Goal: Task Accomplishment & Management: Use online tool/utility

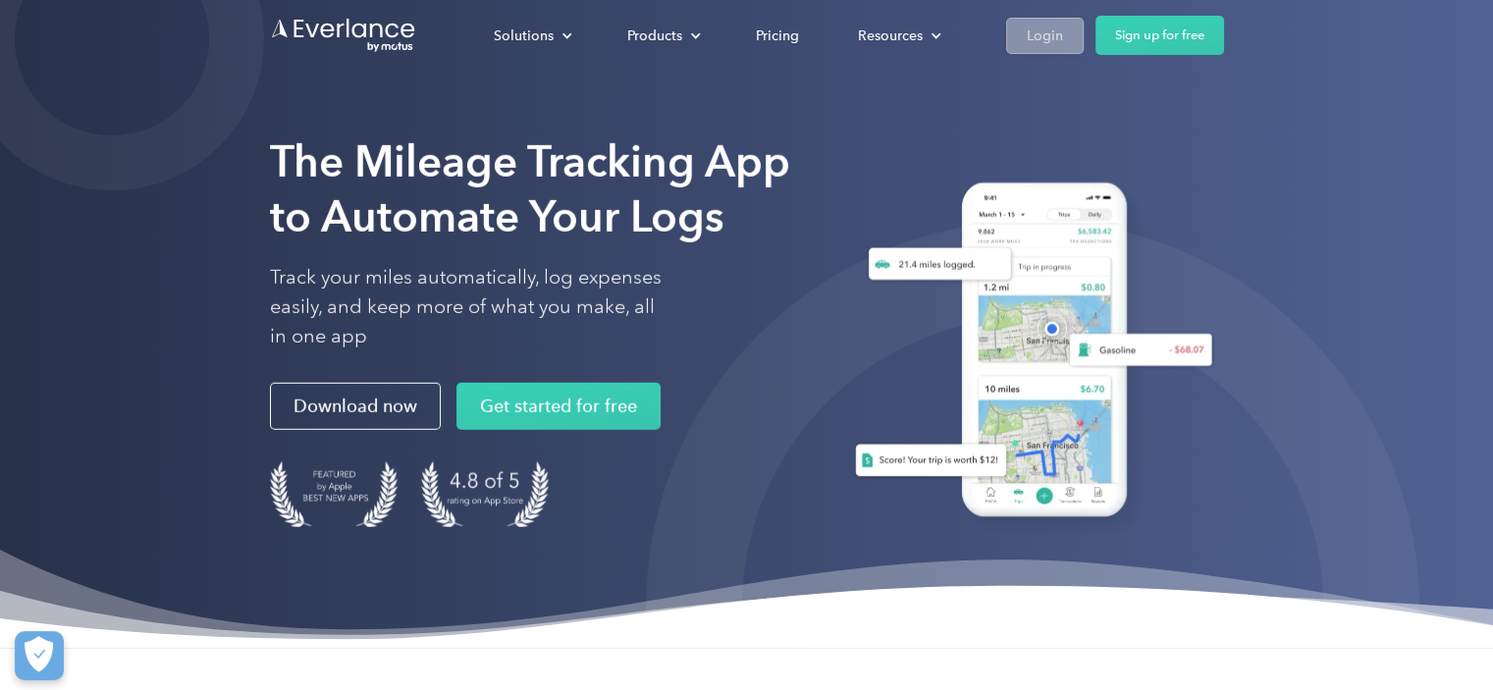
click at [1045, 30] on div "Login" at bounding box center [1045, 36] width 36 height 25
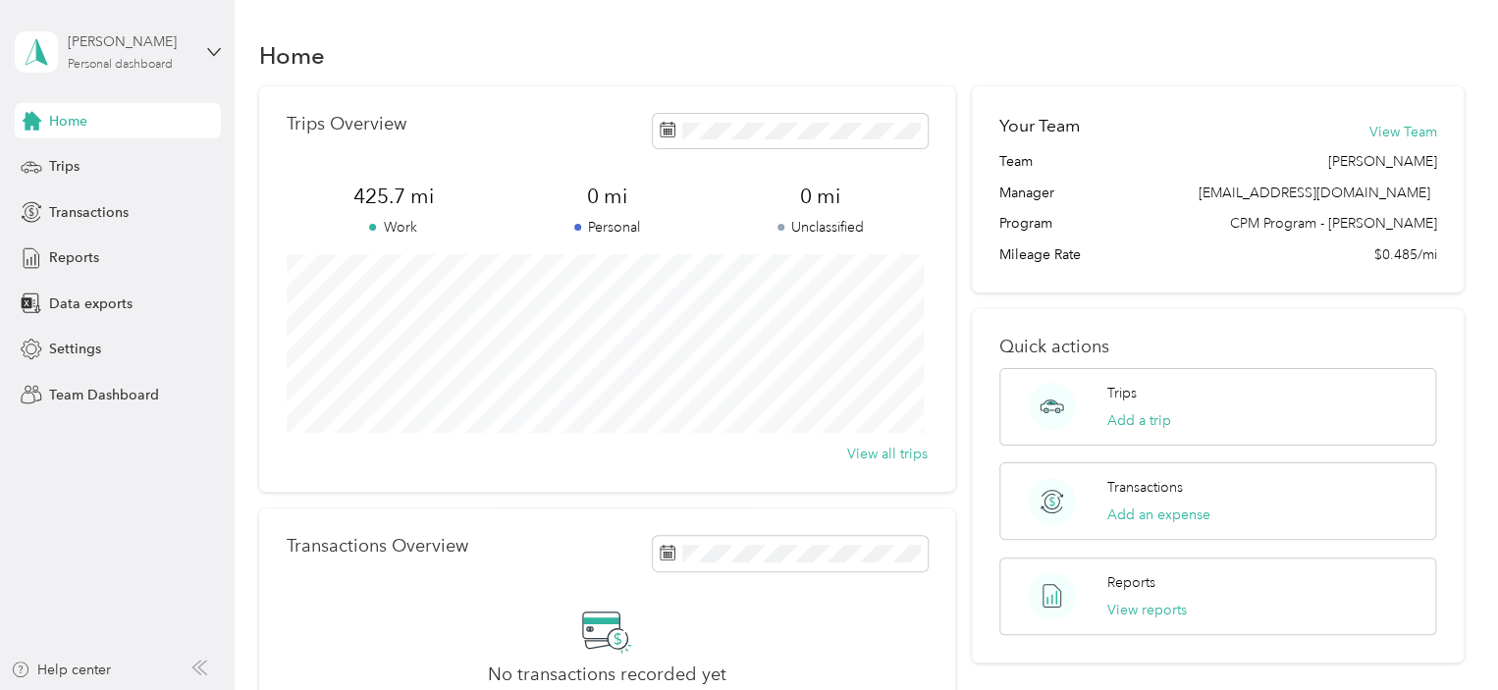
click at [165, 46] on div "[PERSON_NAME]" at bounding box center [129, 41] width 123 height 21
click at [76, 160] on div "Team dashboard" at bounding box center [83, 160] width 105 height 21
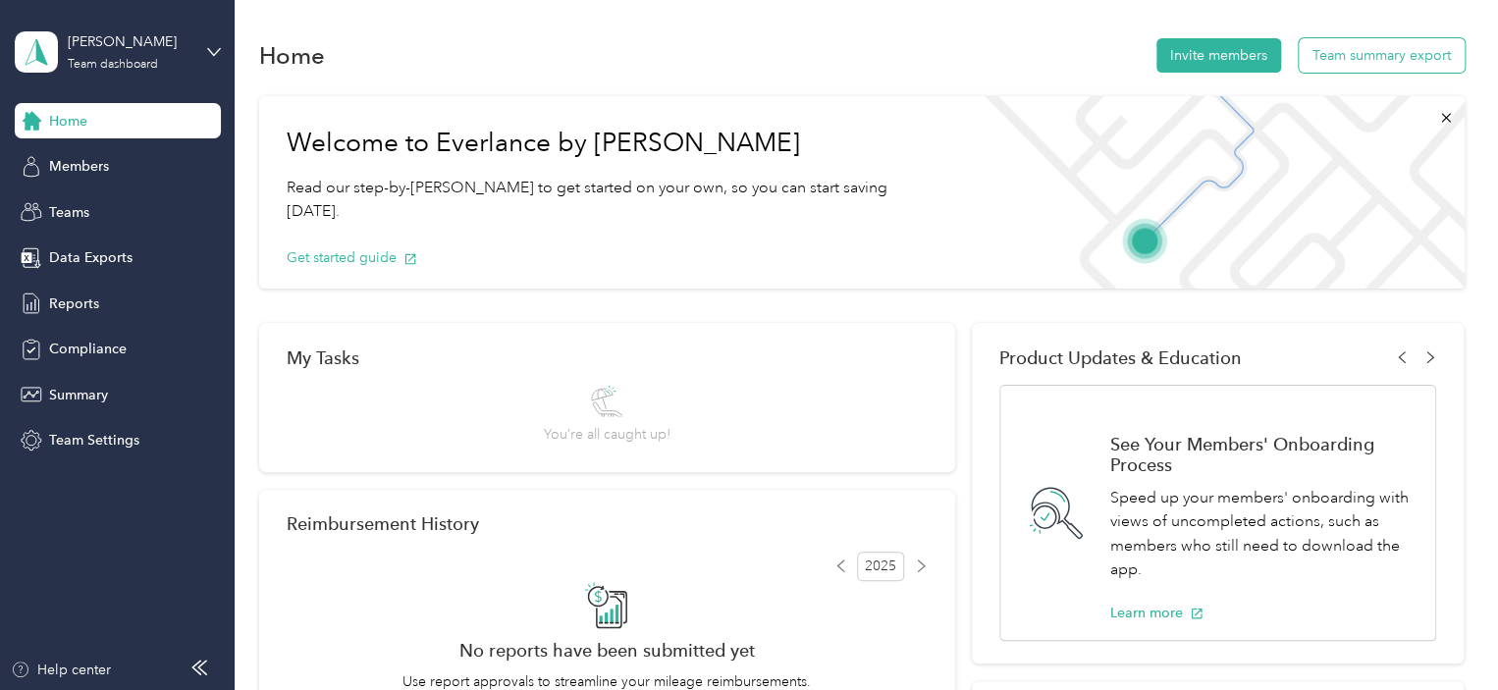
click at [1398, 61] on button "Team summary export" at bounding box center [1382, 55] width 166 height 34
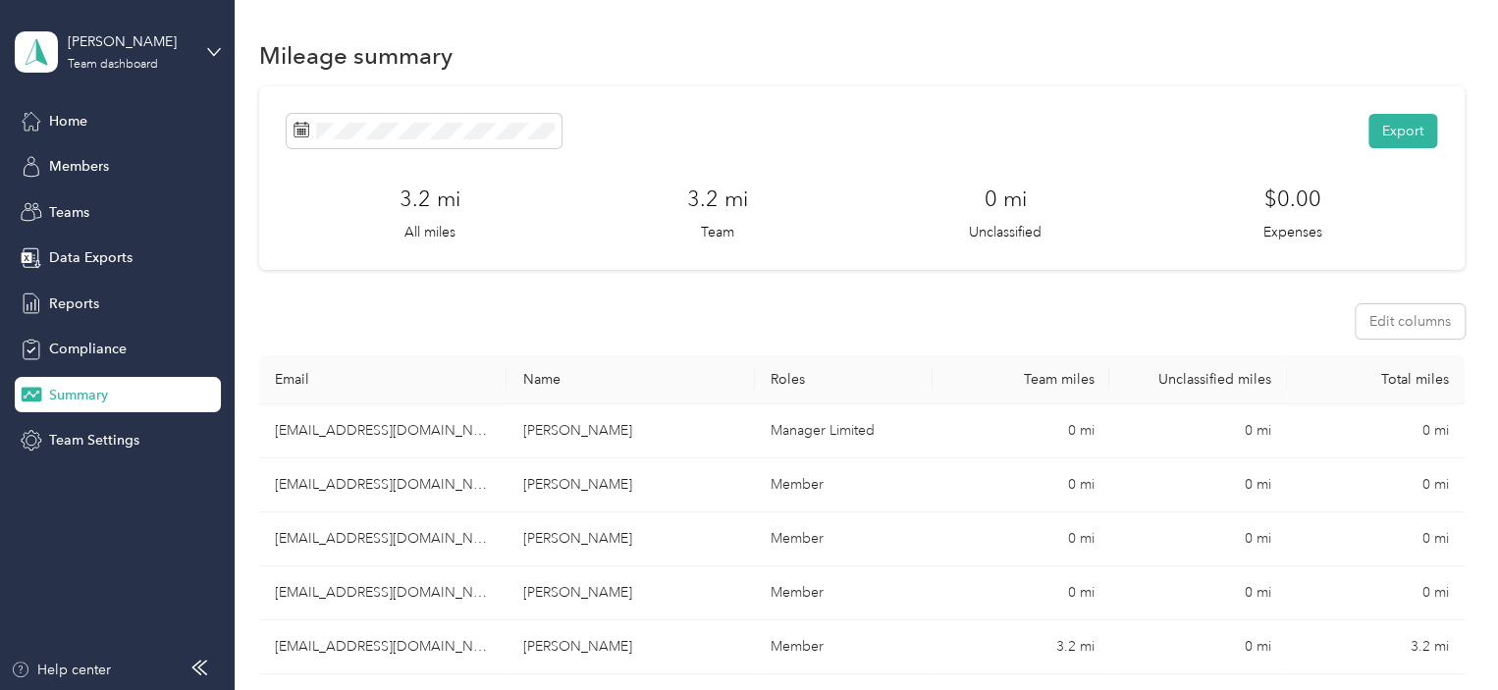
click at [1392, 114] on div "Export" at bounding box center [862, 131] width 1150 height 34
click at [1395, 127] on button "Export" at bounding box center [1402, 131] width 69 height 34
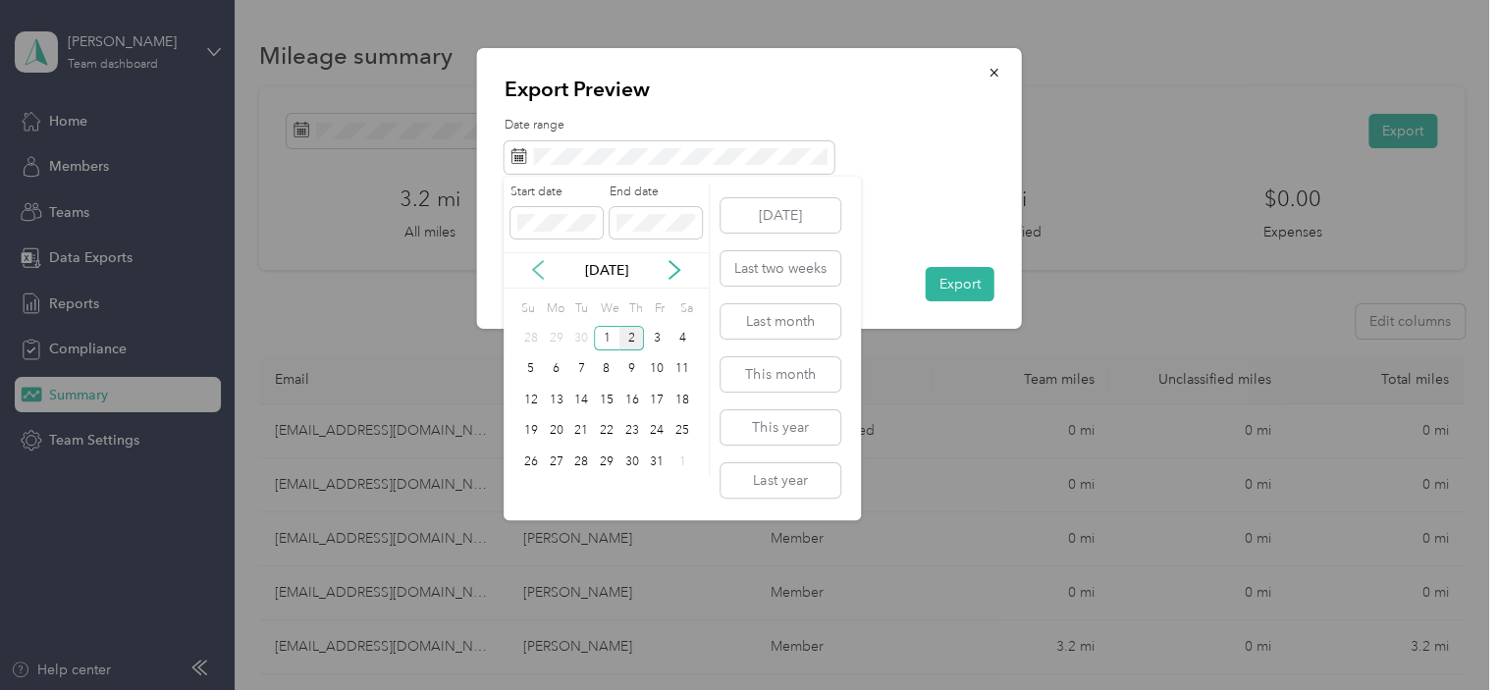
click at [542, 260] on icon at bounding box center [538, 270] width 20 height 20
click at [527, 432] on div "21" at bounding box center [531, 431] width 26 height 25
click at [581, 466] on div "30" at bounding box center [581, 462] width 26 height 25
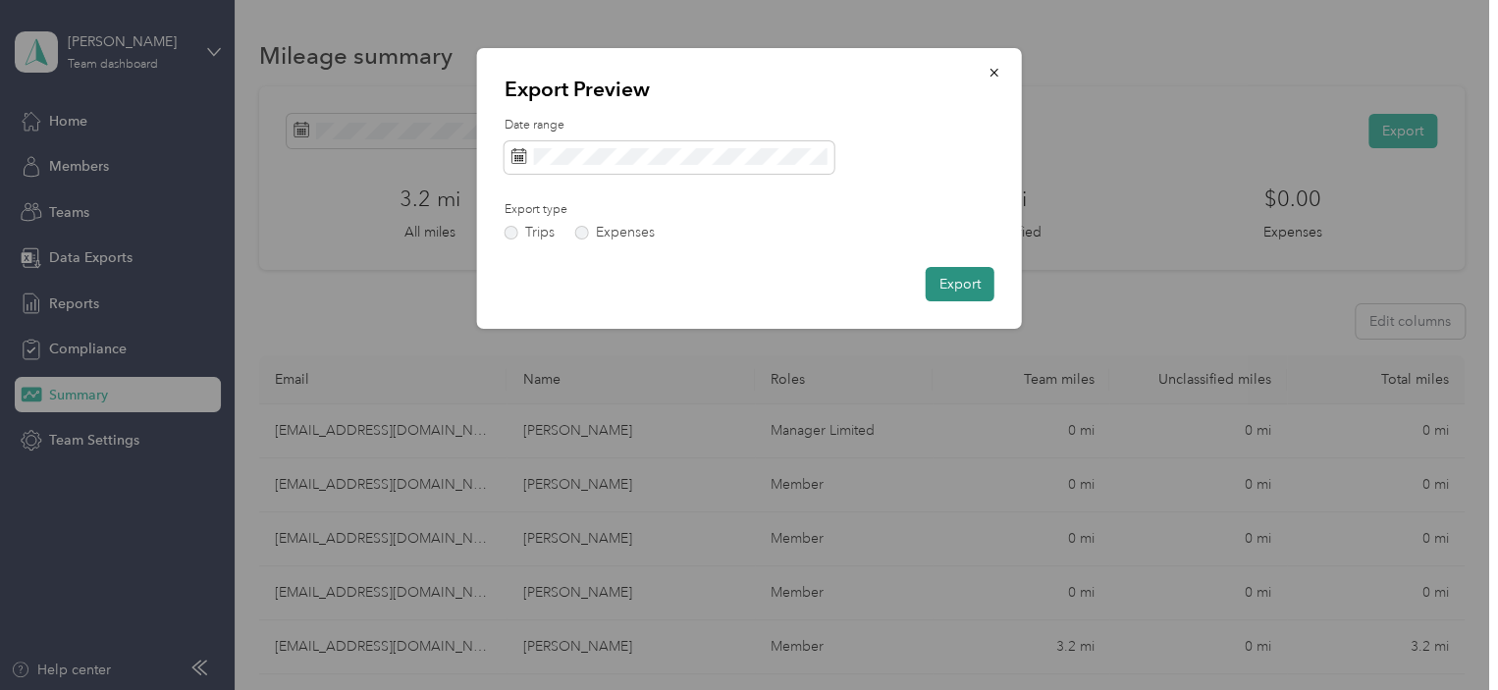
click at [941, 292] on button "Export" at bounding box center [960, 284] width 69 height 34
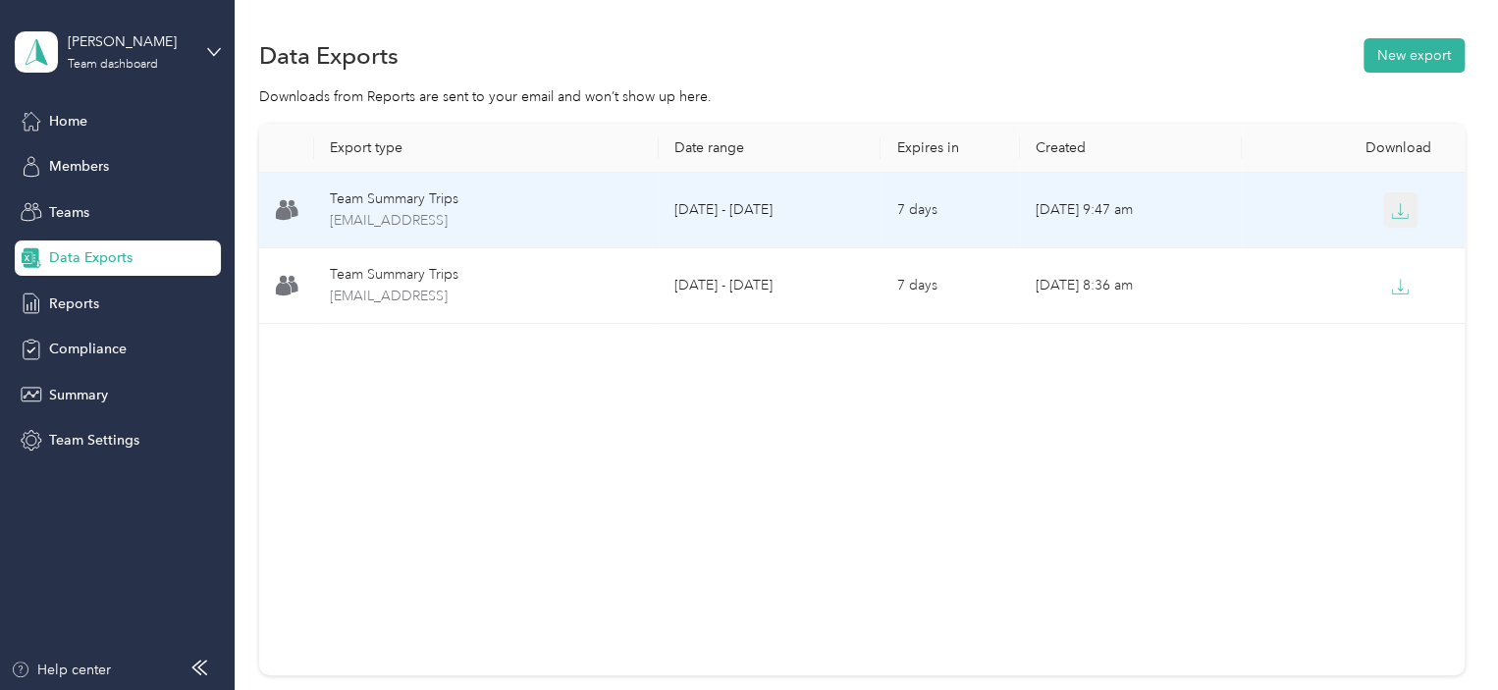
click at [1391, 208] on icon "button" at bounding box center [1400, 211] width 18 height 18
